Goal: Transaction & Acquisition: Purchase product/service

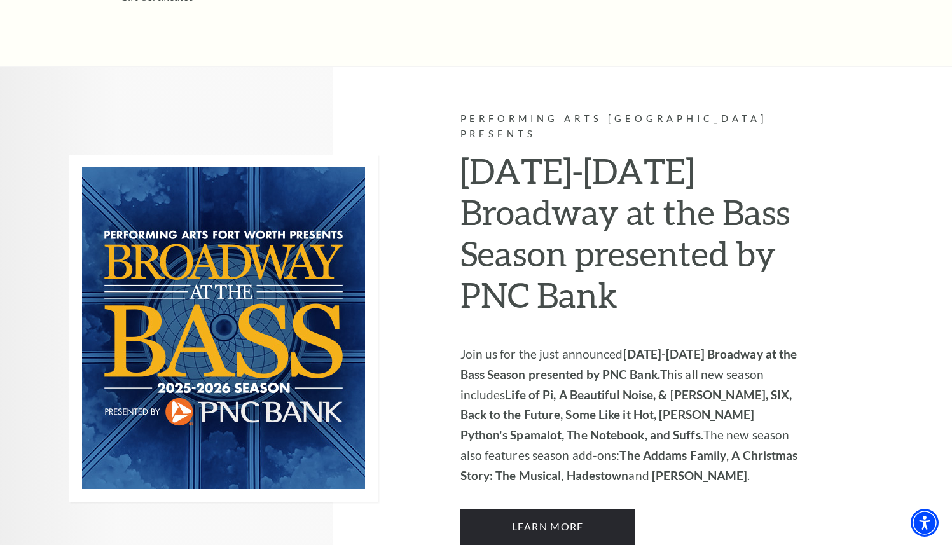
scroll to position [721, 0]
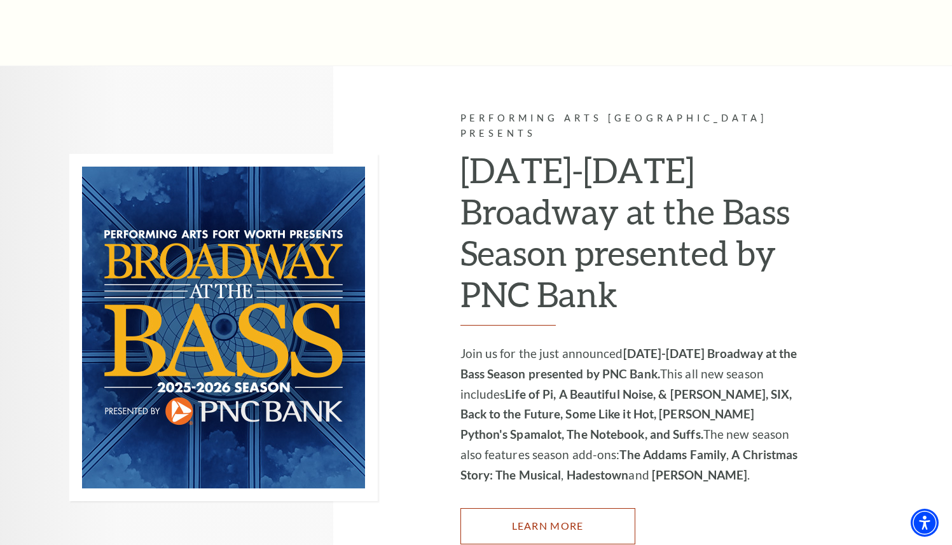
click at [561, 516] on link "Learn More" at bounding box center [547, 526] width 175 height 36
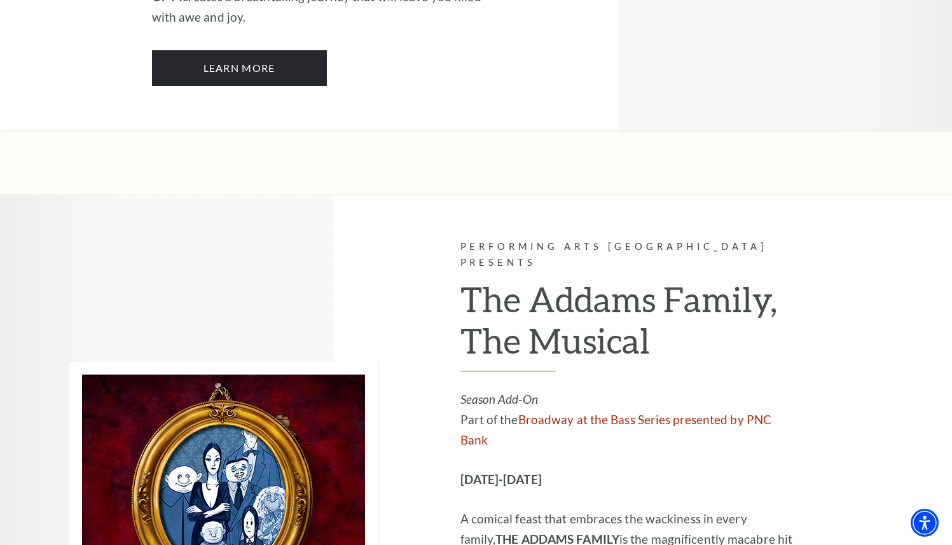
scroll to position [2652, 0]
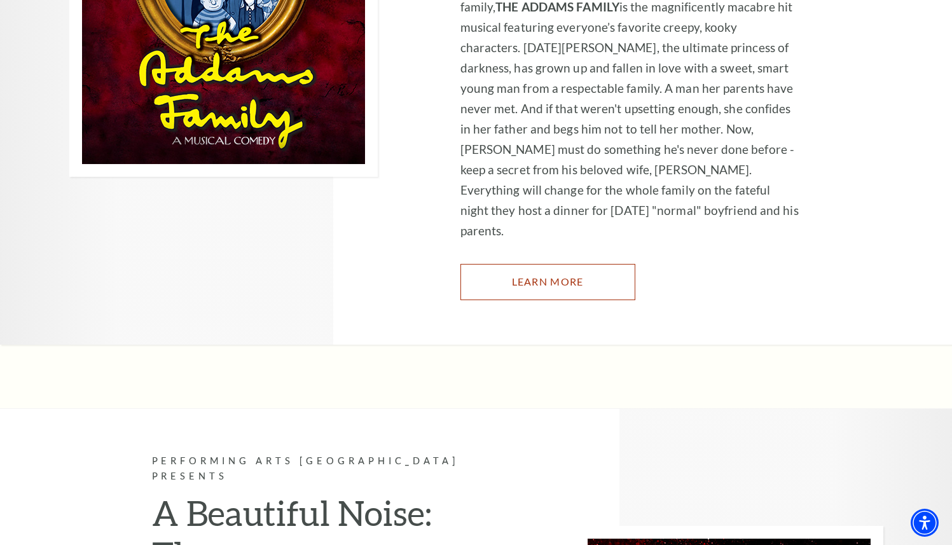
click at [564, 264] on link "Learn More" at bounding box center [547, 282] width 175 height 36
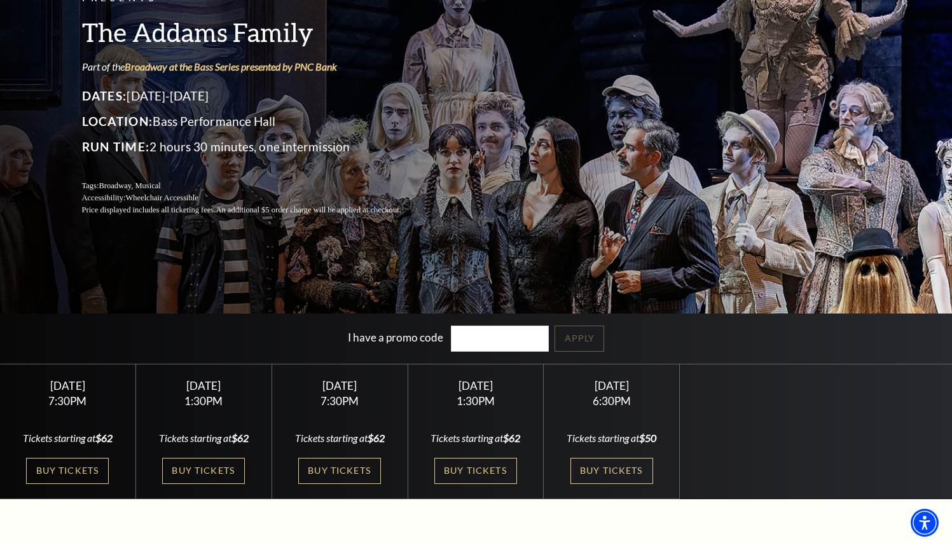
scroll to position [136, 0]
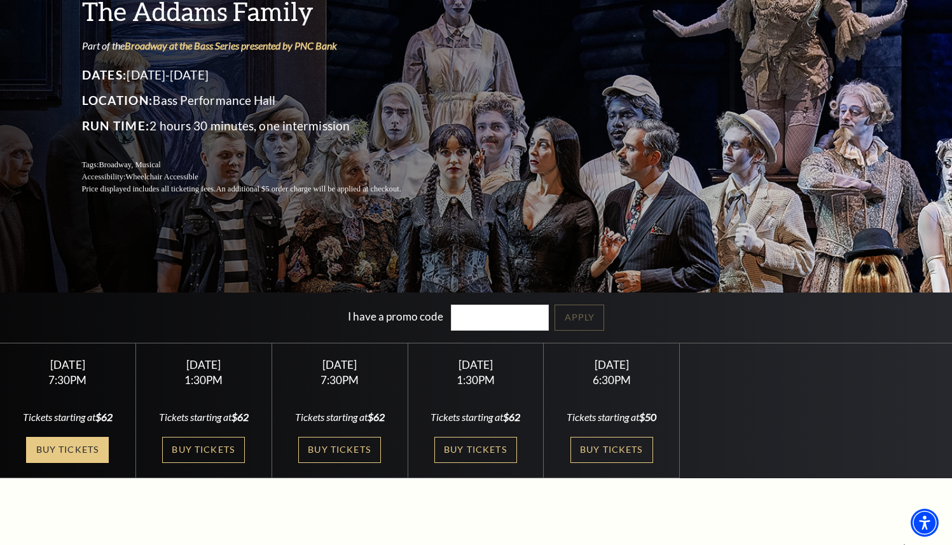
click at [78, 450] on link "Buy Tickets" at bounding box center [67, 450] width 83 height 26
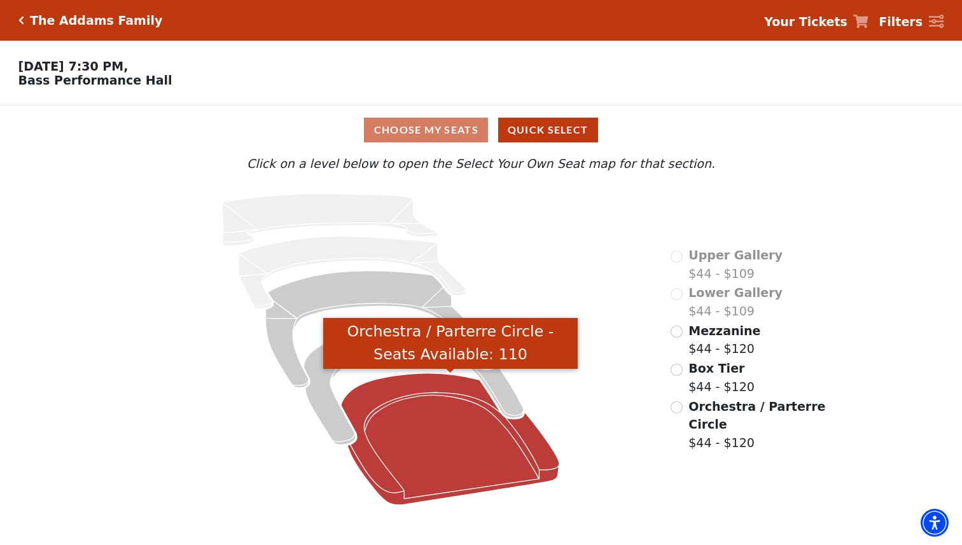
click at [408, 393] on icon "Orchestra / Parterre Circle - Seats Available: 110" at bounding box center [450, 439] width 218 height 132
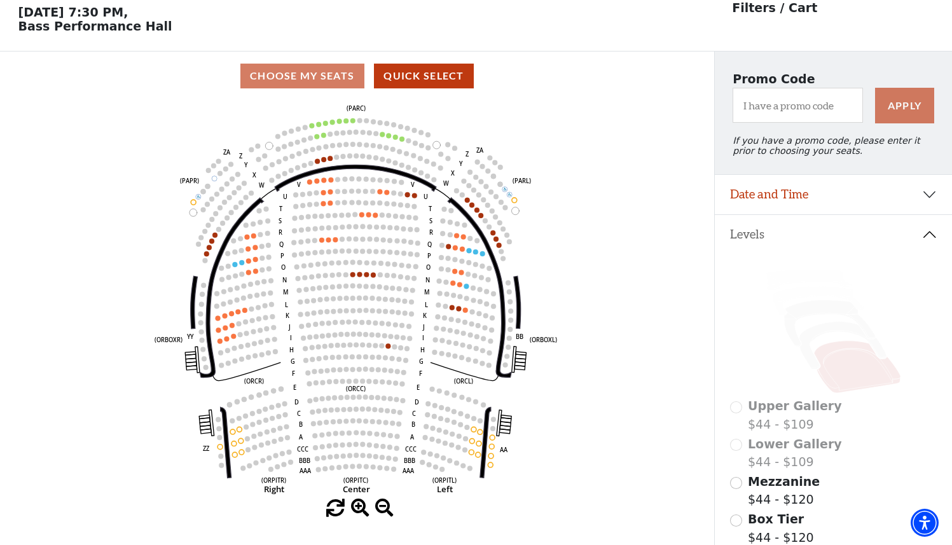
scroll to position [59, 0]
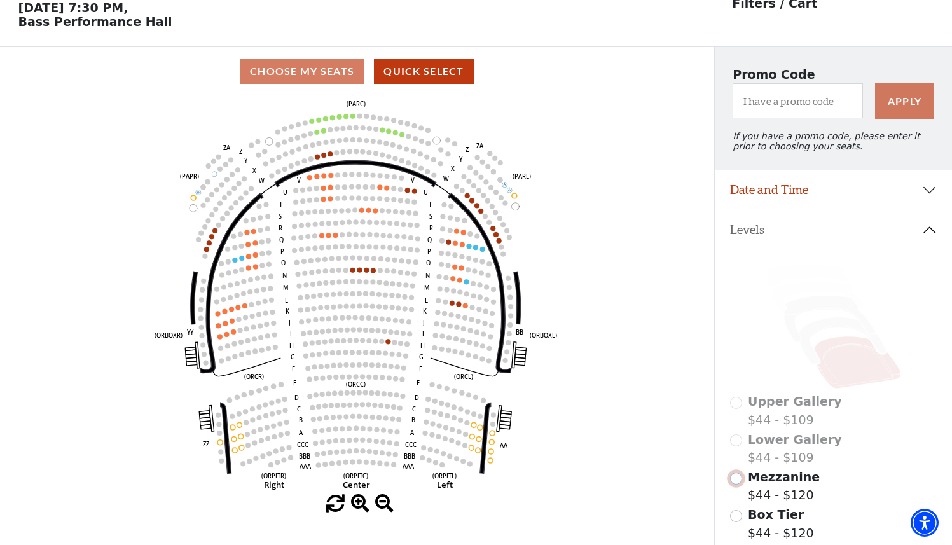
click at [740, 479] on input "Mezzanine$44 - $120\a" at bounding box center [736, 478] width 12 height 12
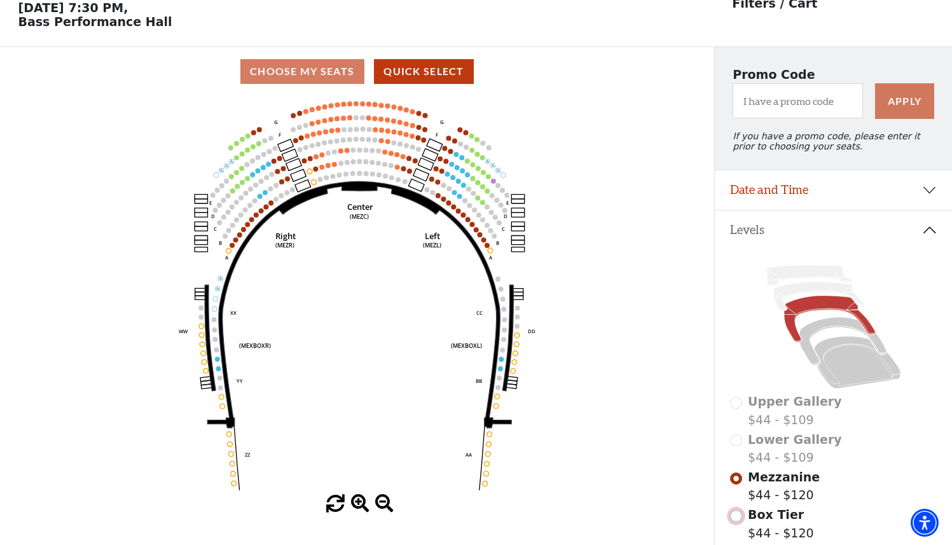
click at [735, 518] on input "Box Tier$44 - $120\a" at bounding box center [736, 516] width 12 height 12
